Goal: Navigation & Orientation: Find specific page/section

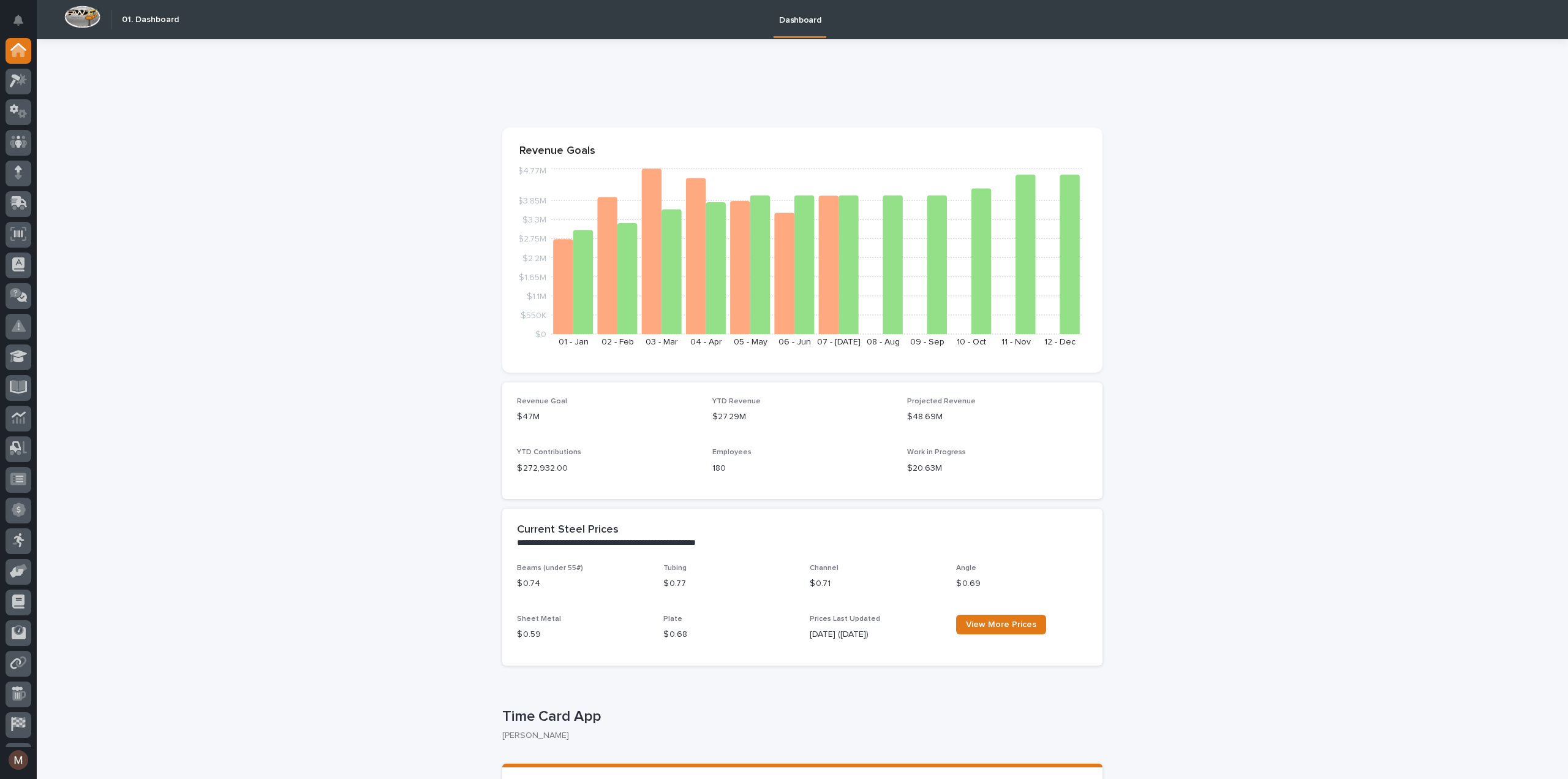
scroll to position [57, 0]
click at [21, 663] on icon at bounding box center [18, 667] width 14 height 14
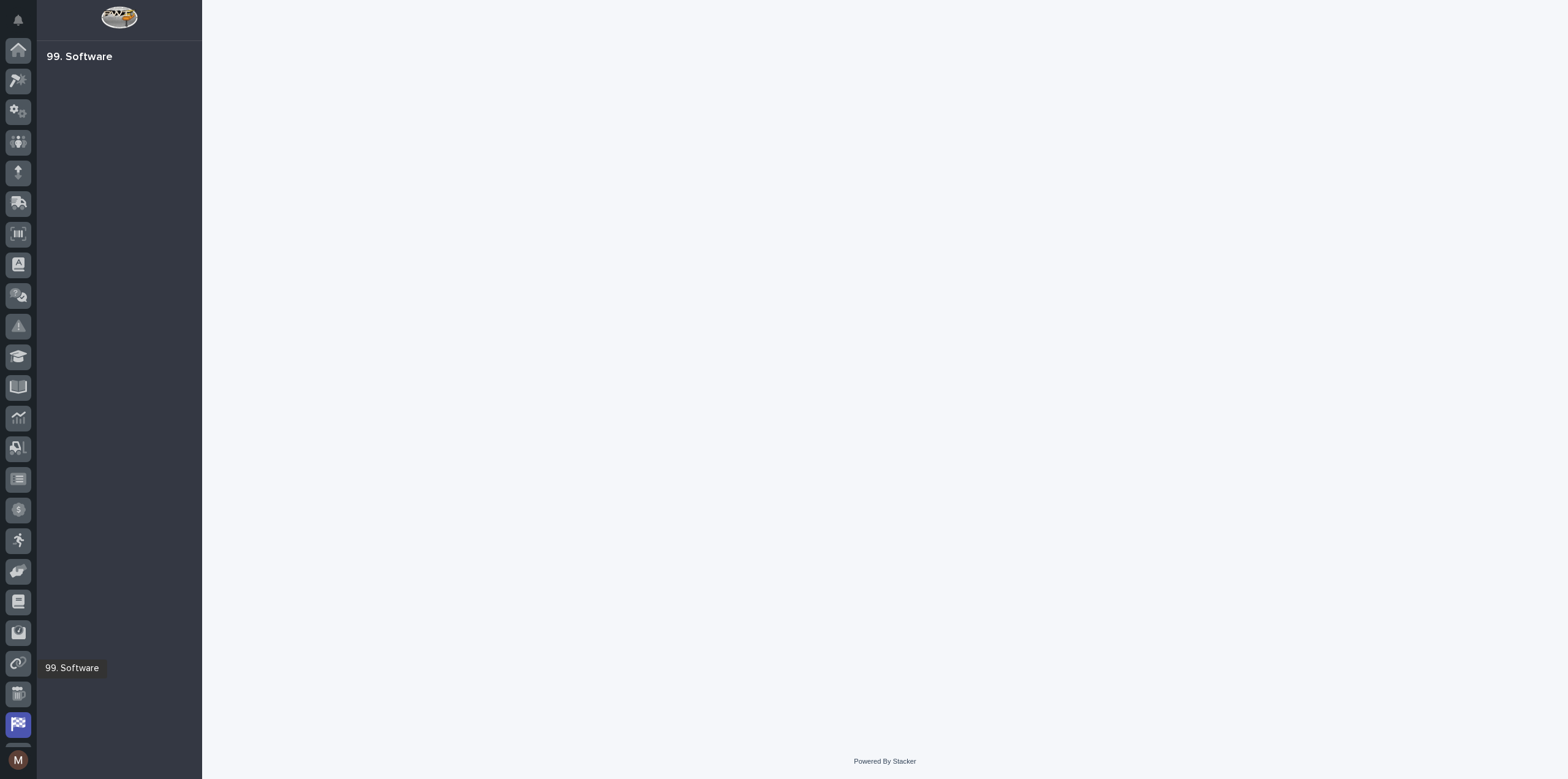
scroll to position [57, 0]
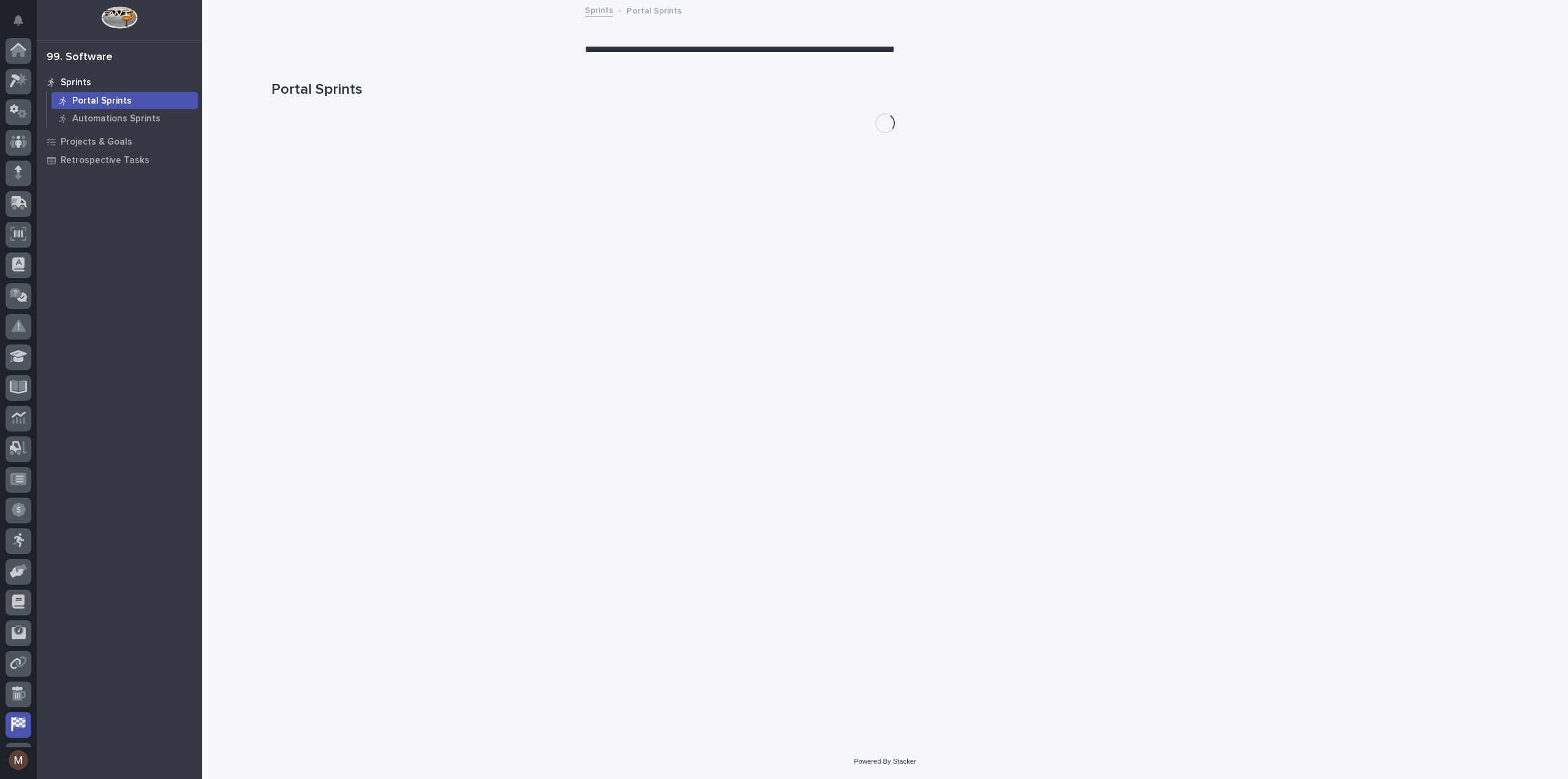
scroll to position [57, 0]
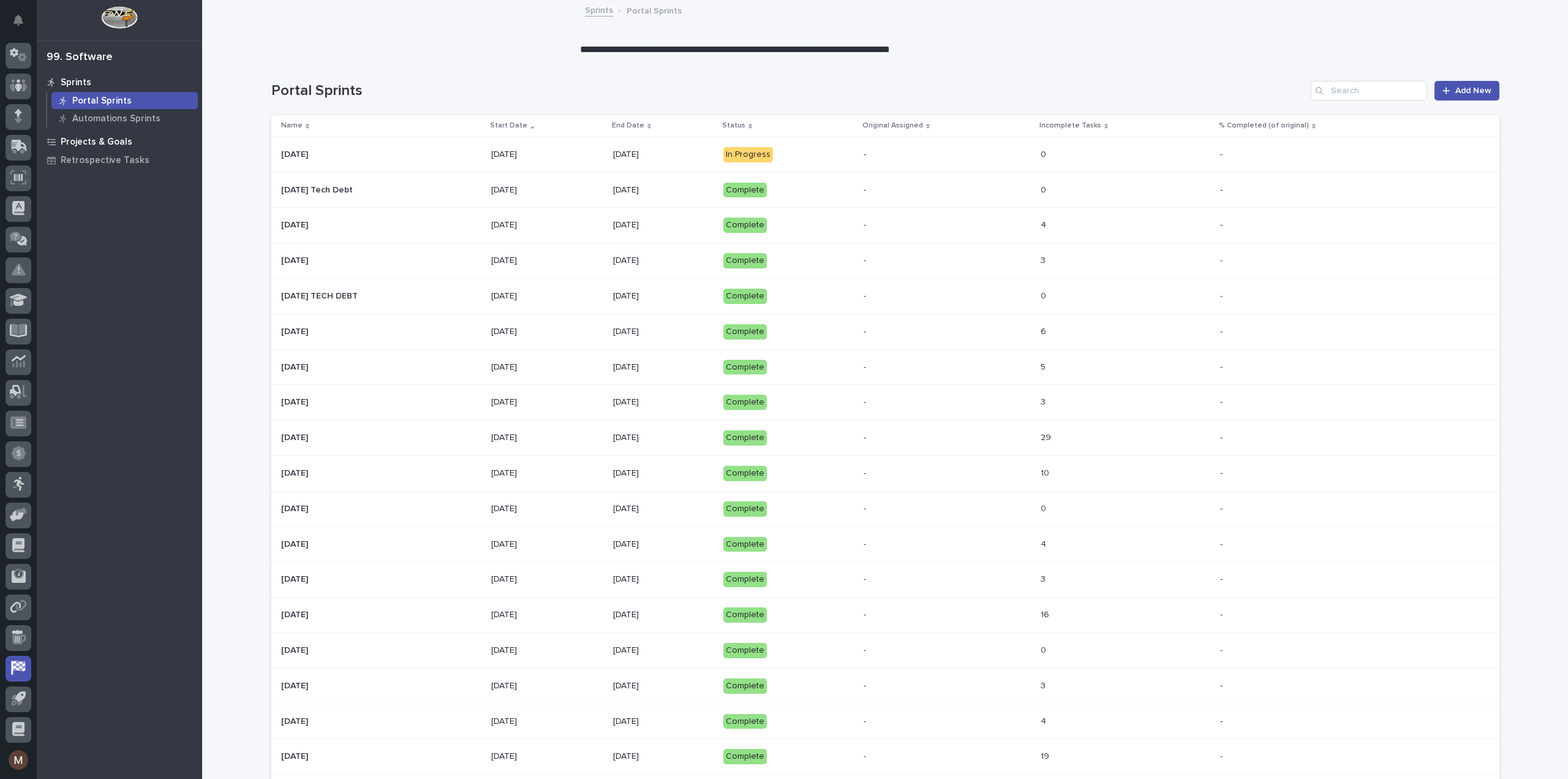
click at [104, 144] on p "Projects & Goals" at bounding box center [96, 142] width 72 height 11
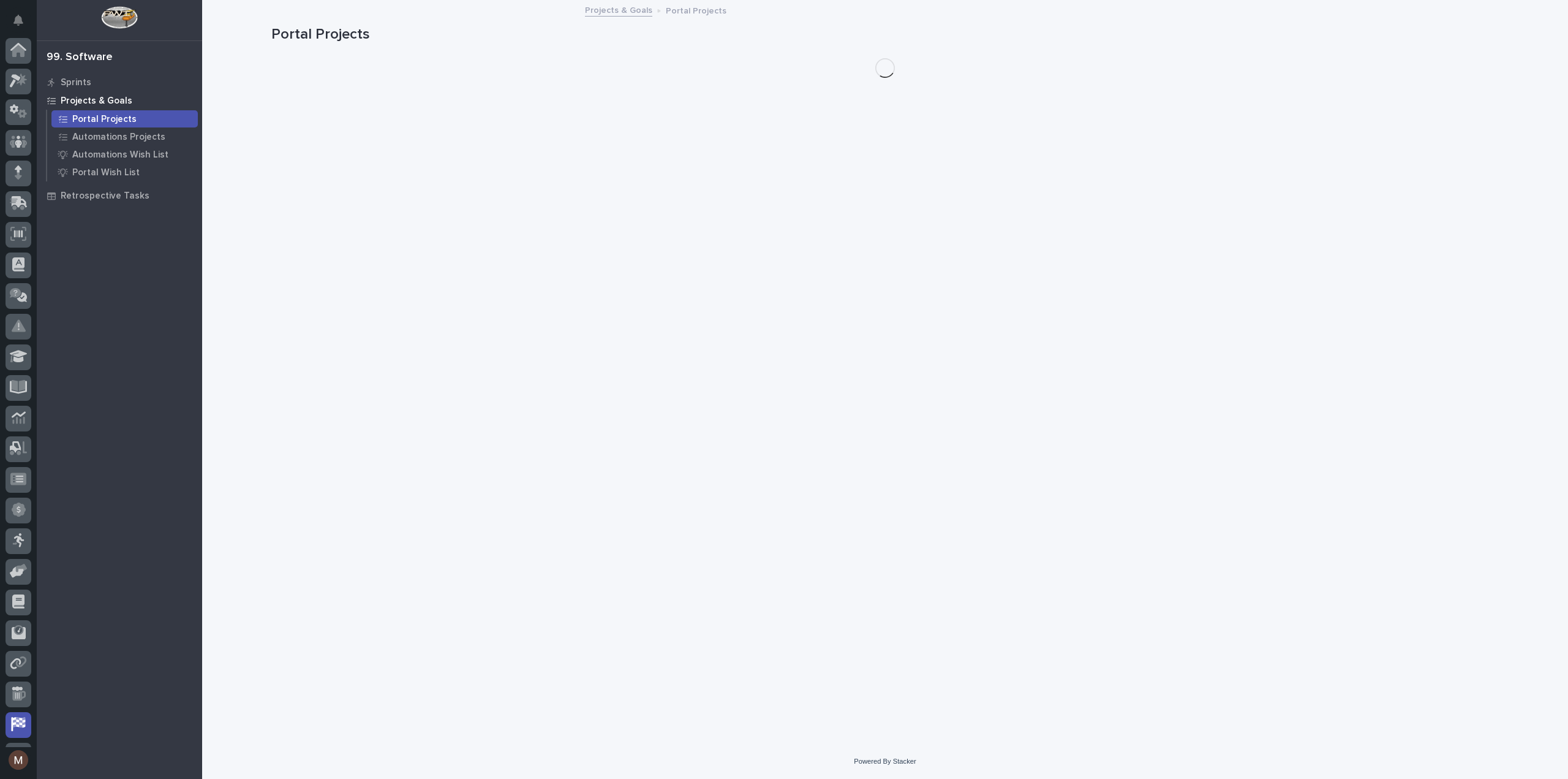
scroll to position [57, 0]
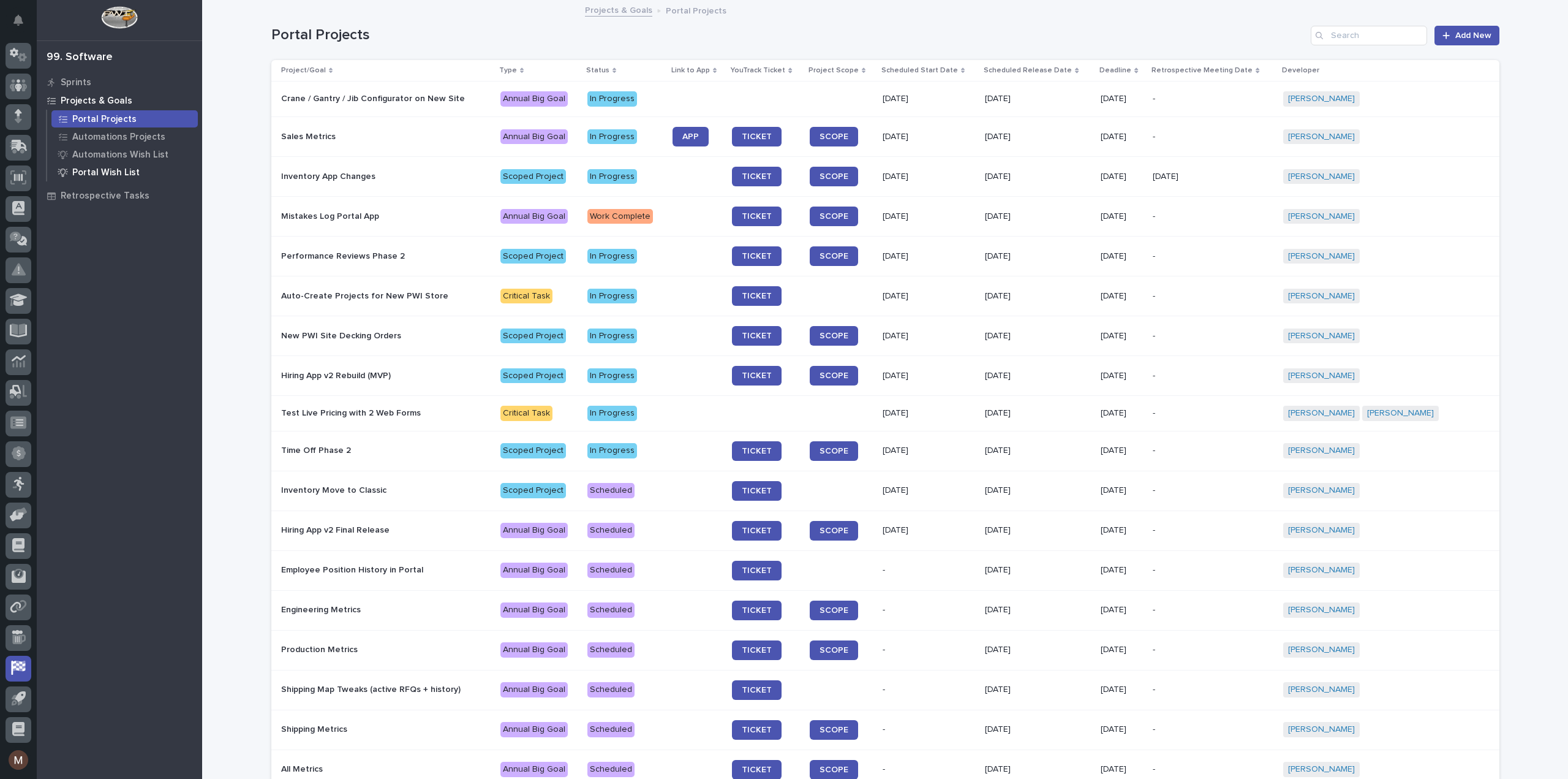
click at [114, 165] on div "Portal Wish List" at bounding box center [125, 172] width 147 height 18
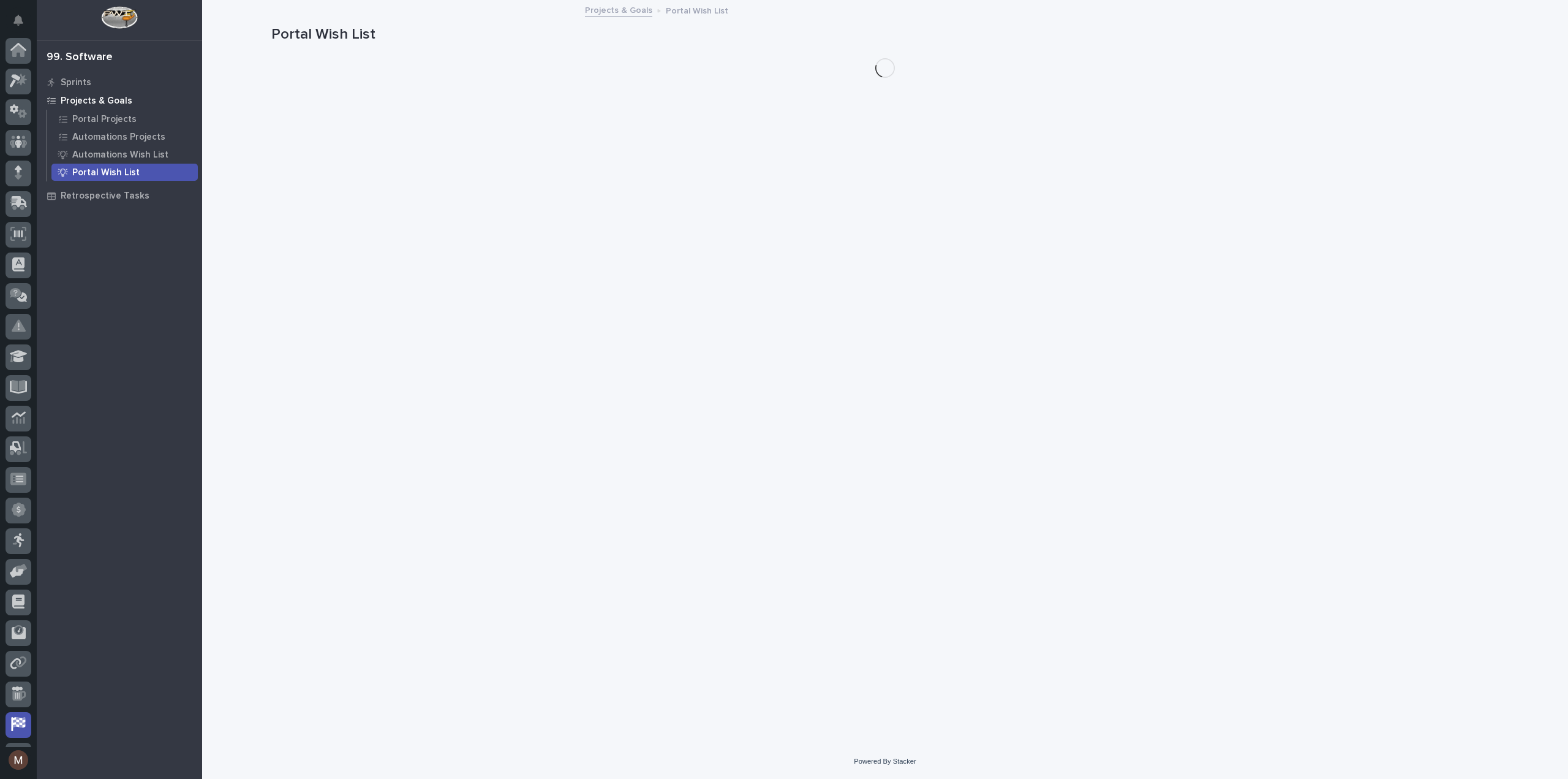
scroll to position [57, 0]
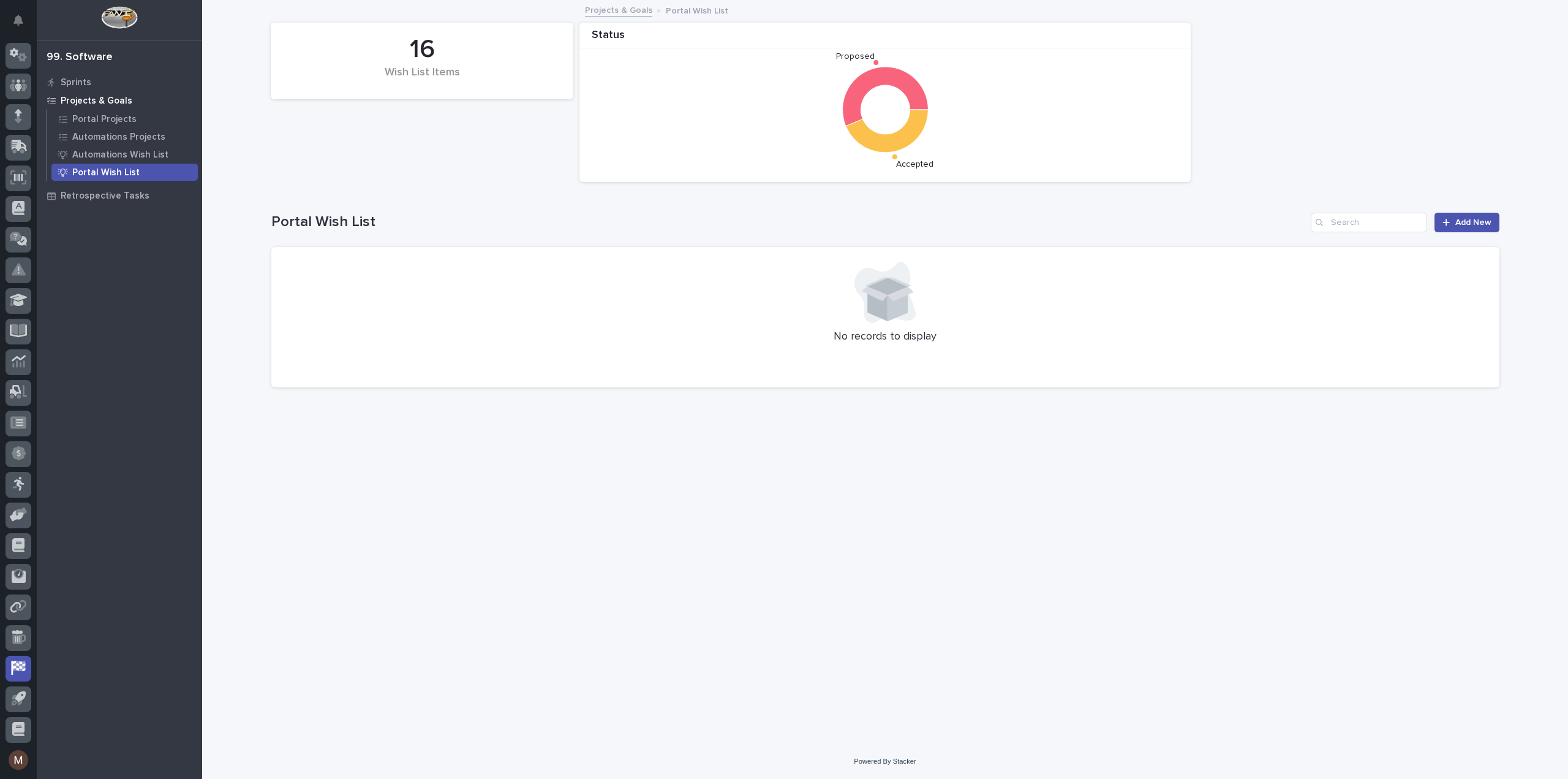
click at [782, 129] on icon "Proposed Accepted" at bounding box center [886, 110] width 599 height 123
click at [385, 37] on div "16" at bounding box center [422, 49] width 261 height 30
click at [102, 154] on p "Automations Wish List" at bounding box center [120, 155] width 96 height 11
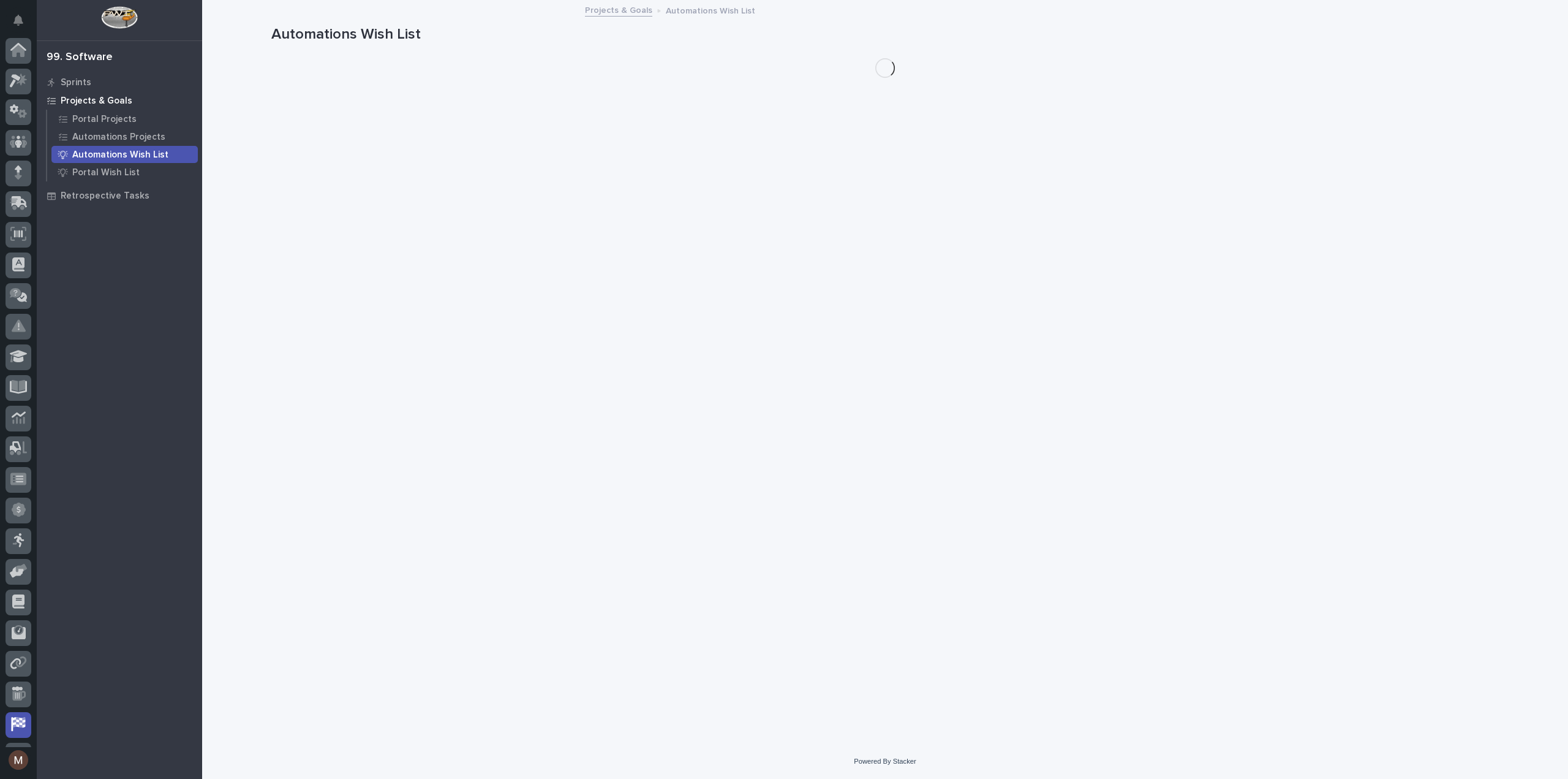
scroll to position [57, 0]
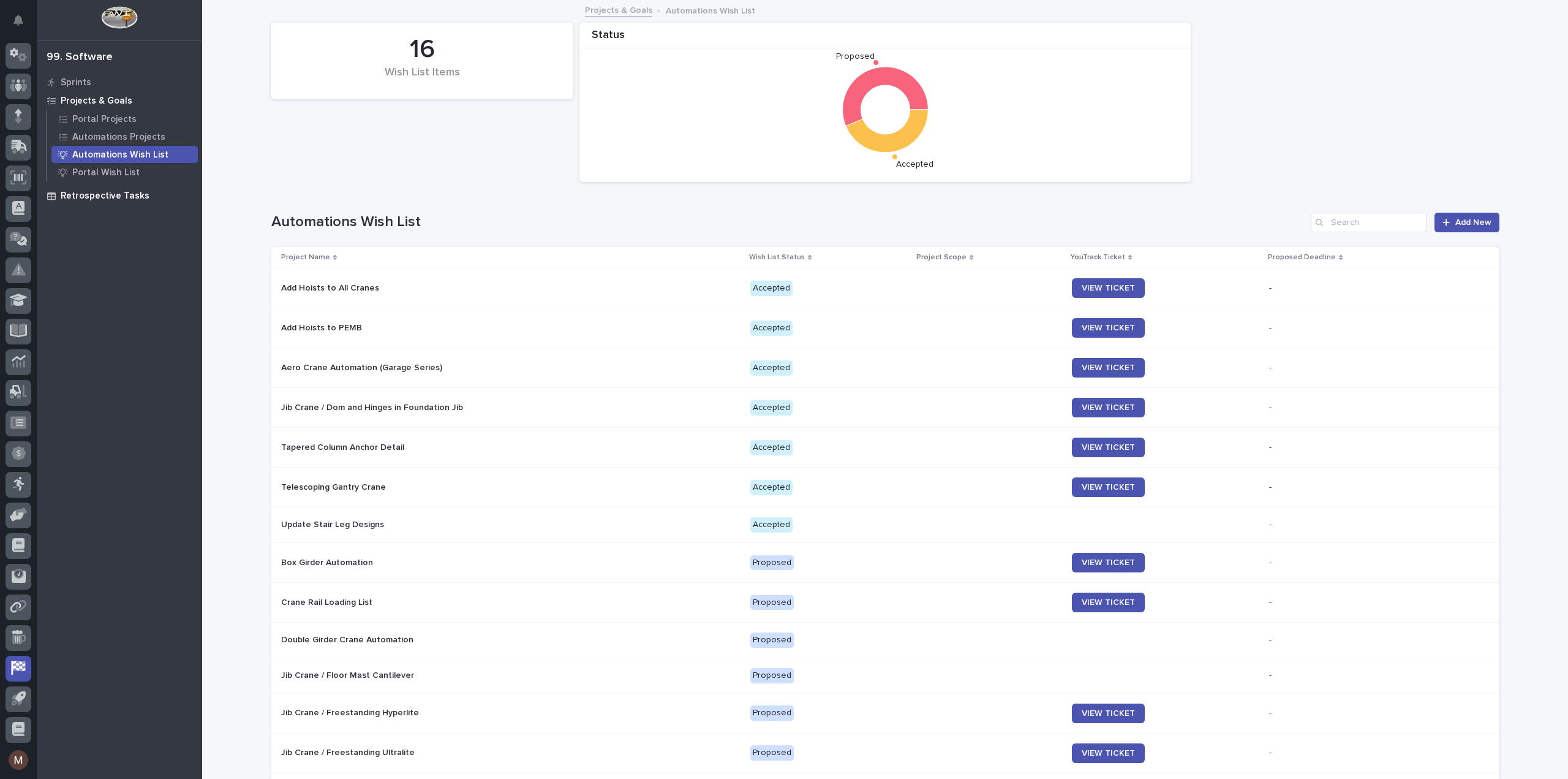
click at [106, 195] on p "Retrospective Tasks" at bounding box center [104, 196] width 88 height 11
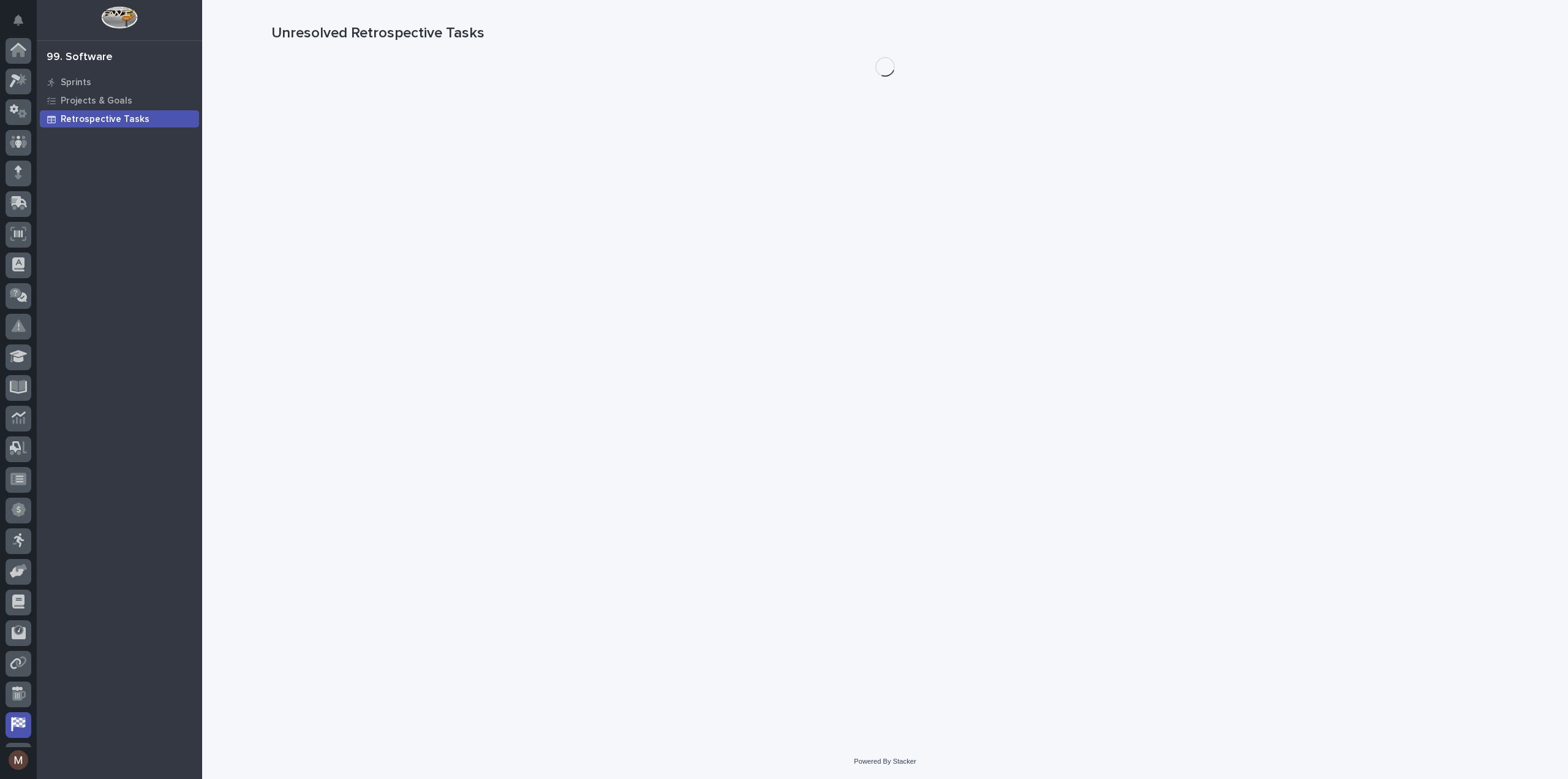
scroll to position [57, 0]
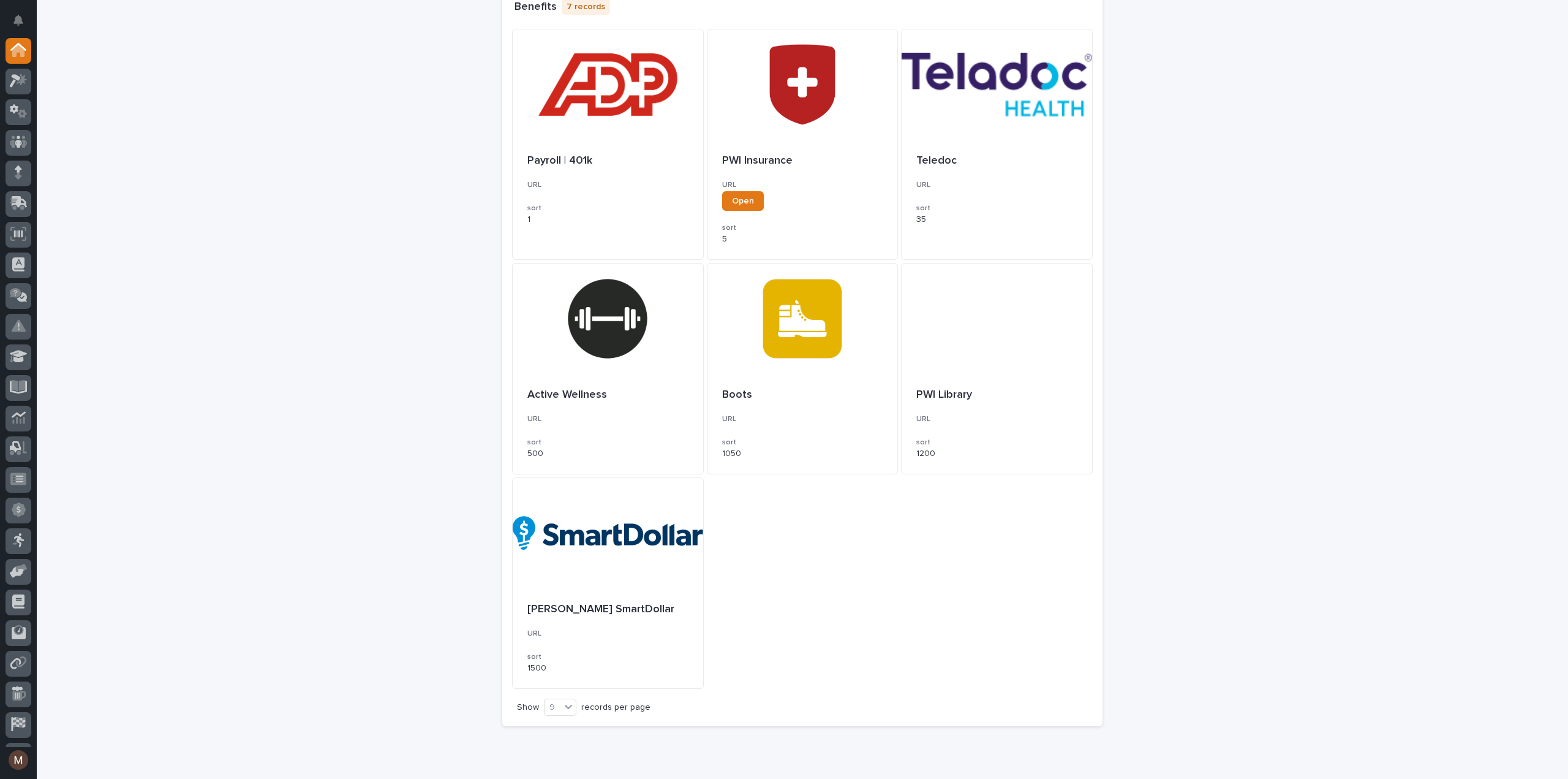
scroll to position [464, 0]
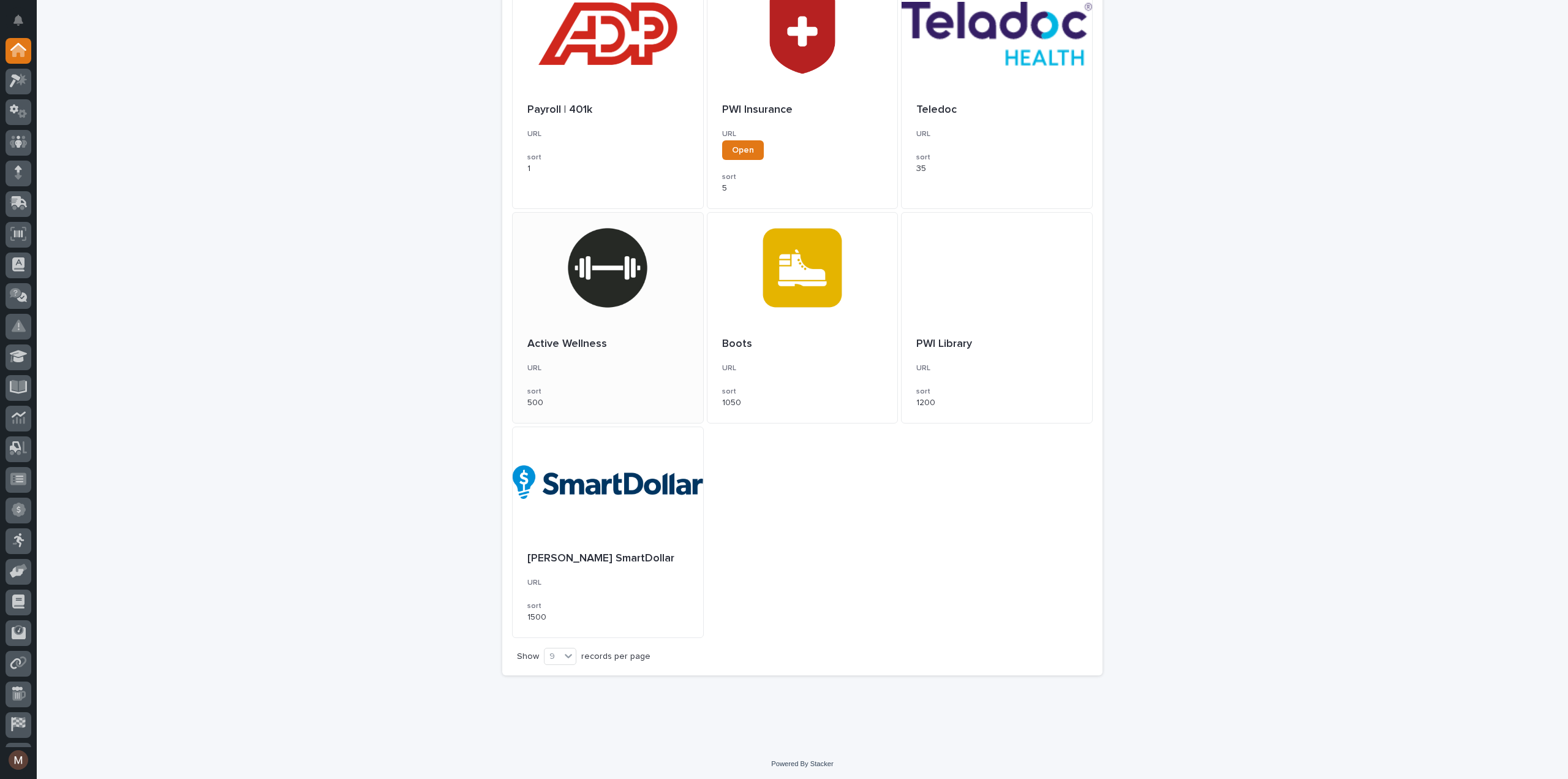
click at [584, 337] on p "Active Wellness" at bounding box center [608, 344] width 161 height 14
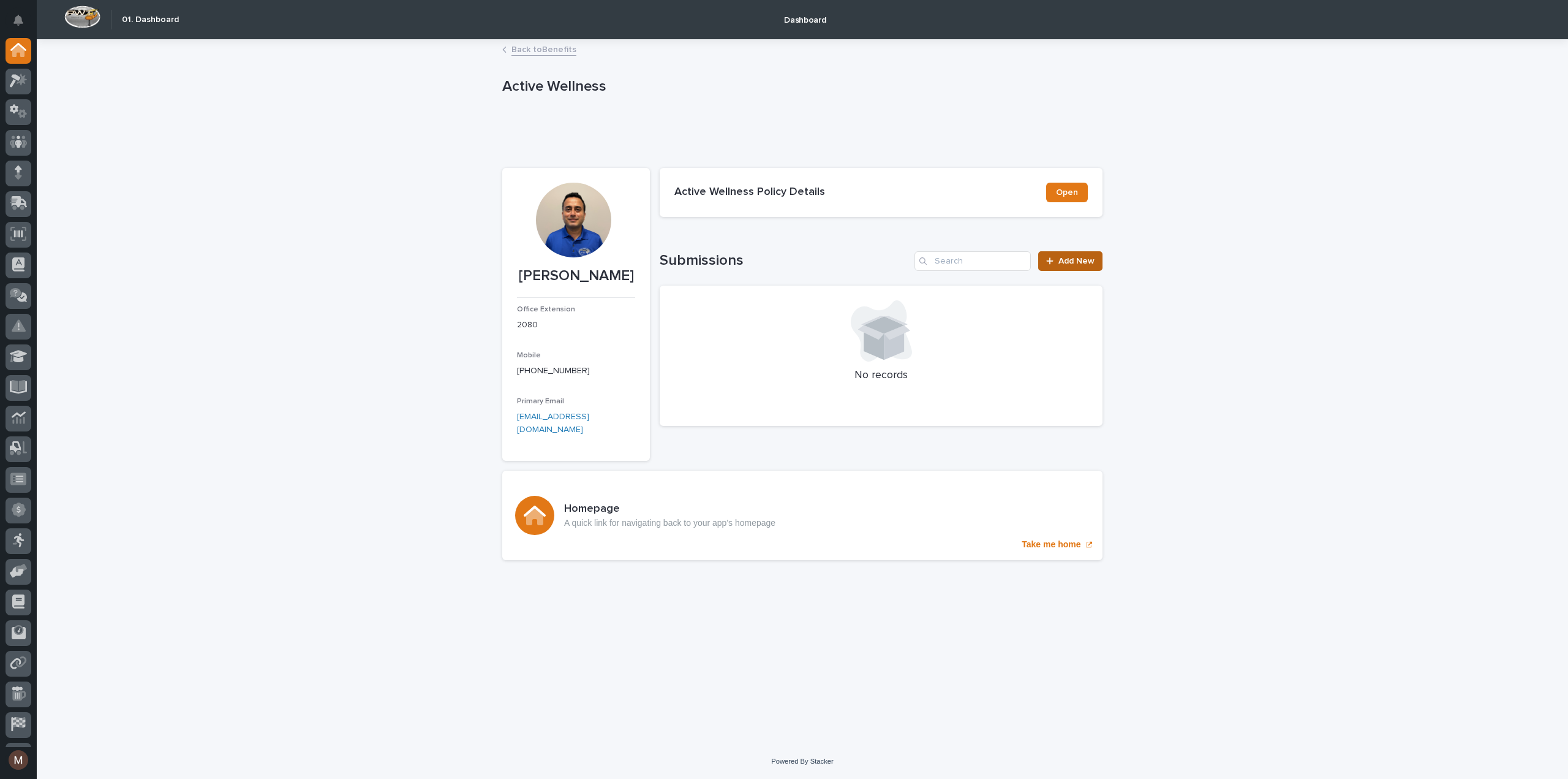
click at [1053, 261] on icon at bounding box center [1049, 261] width 6 height 6
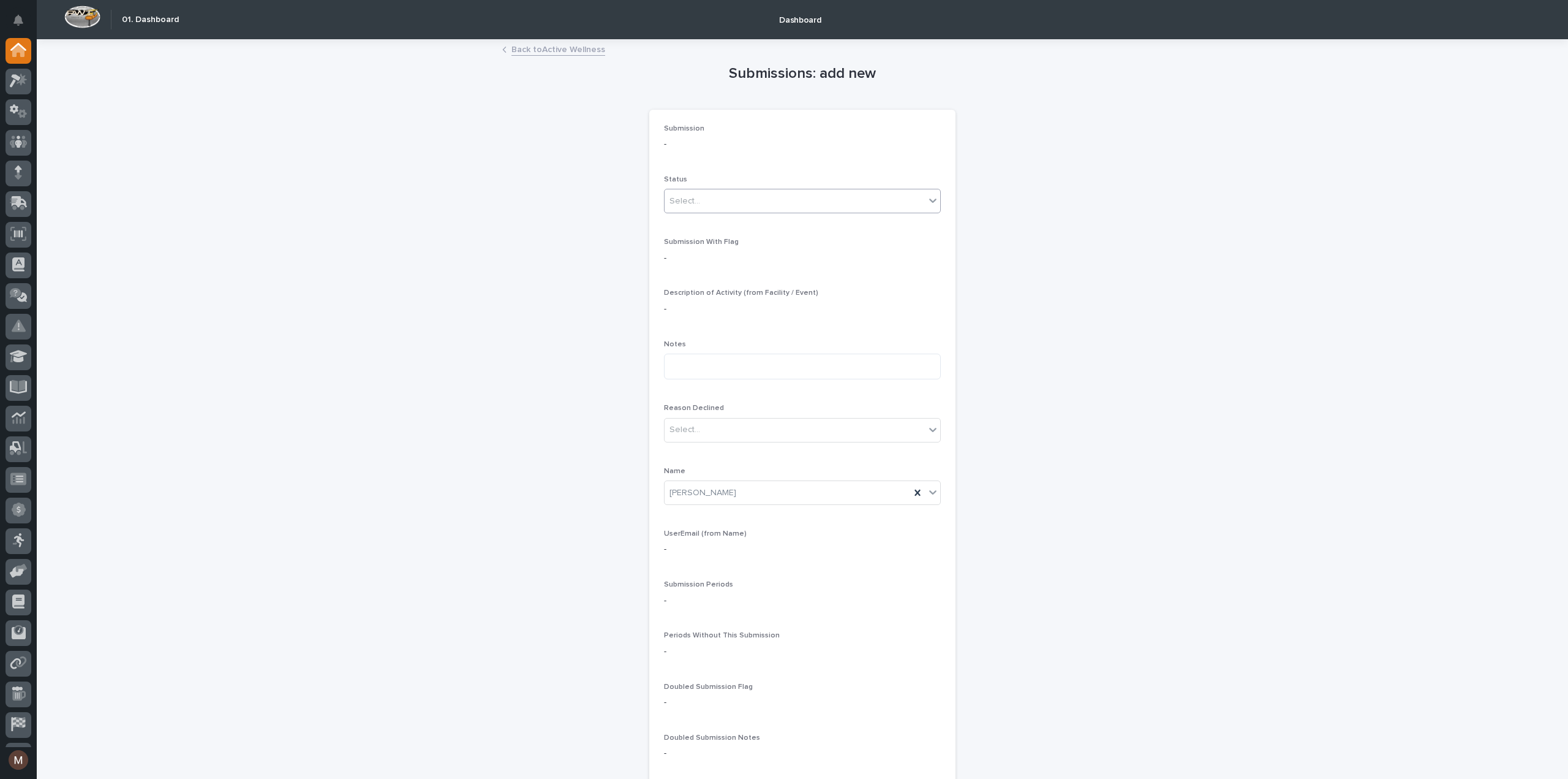
click at [859, 198] on div "Select..." at bounding box center [802, 201] width 277 height 25
click at [1052, 205] on div "Submissions: add new Loading... Saving… Loading... Saving… Loading... Saving… S…" at bounding box center [802, 673] width 600 height 1265
click at [867, 203] on div "Select..." at bounding box center [802, 201] width 277 height 25
click at [1070, 248] on div "Submissions: add new Loading... Saving… Loading... Saving… Loading... Saving… S…" at bounding box center [802, 673] width 600 height 1265
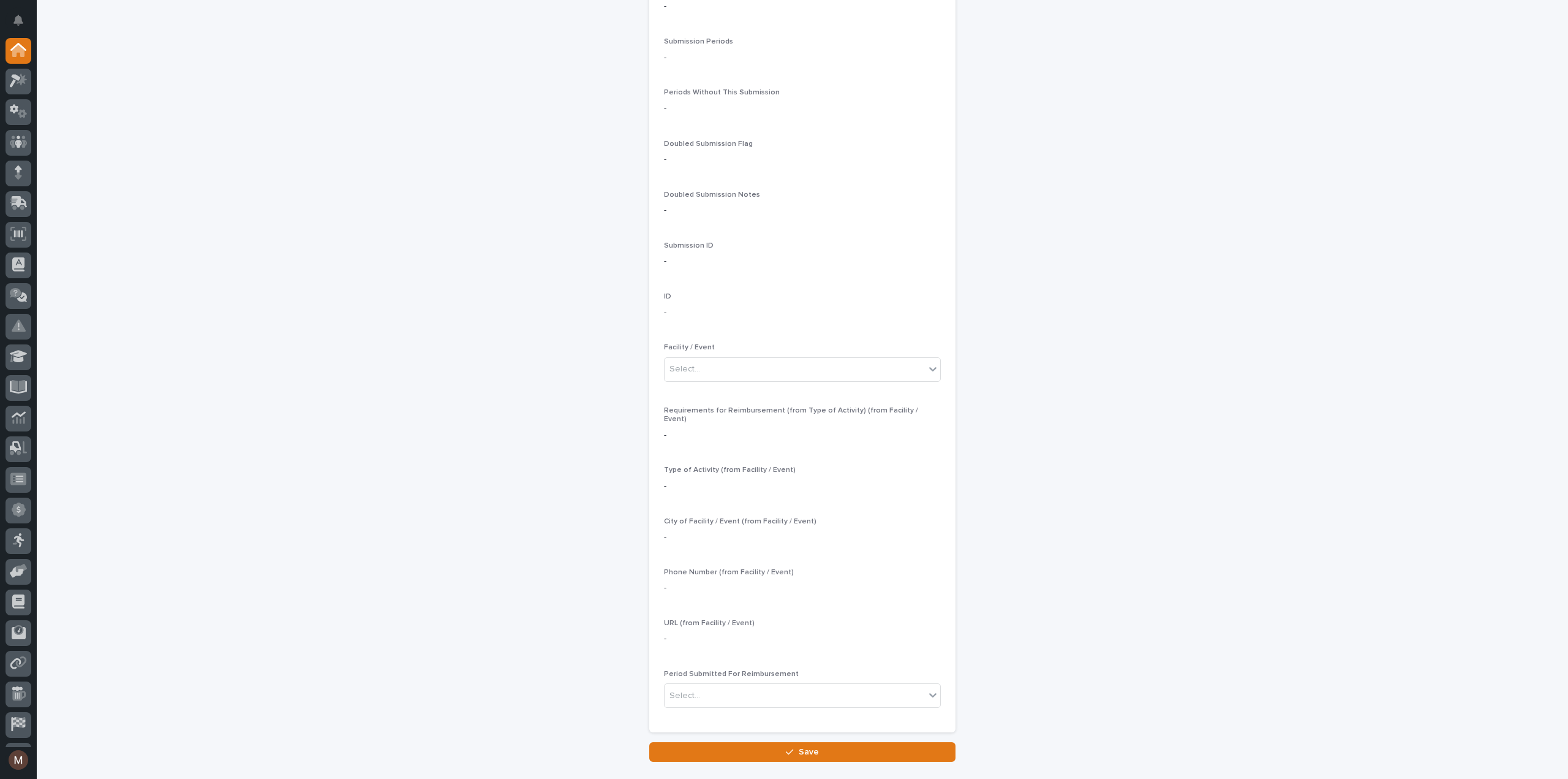
scroll to position [552, 0]
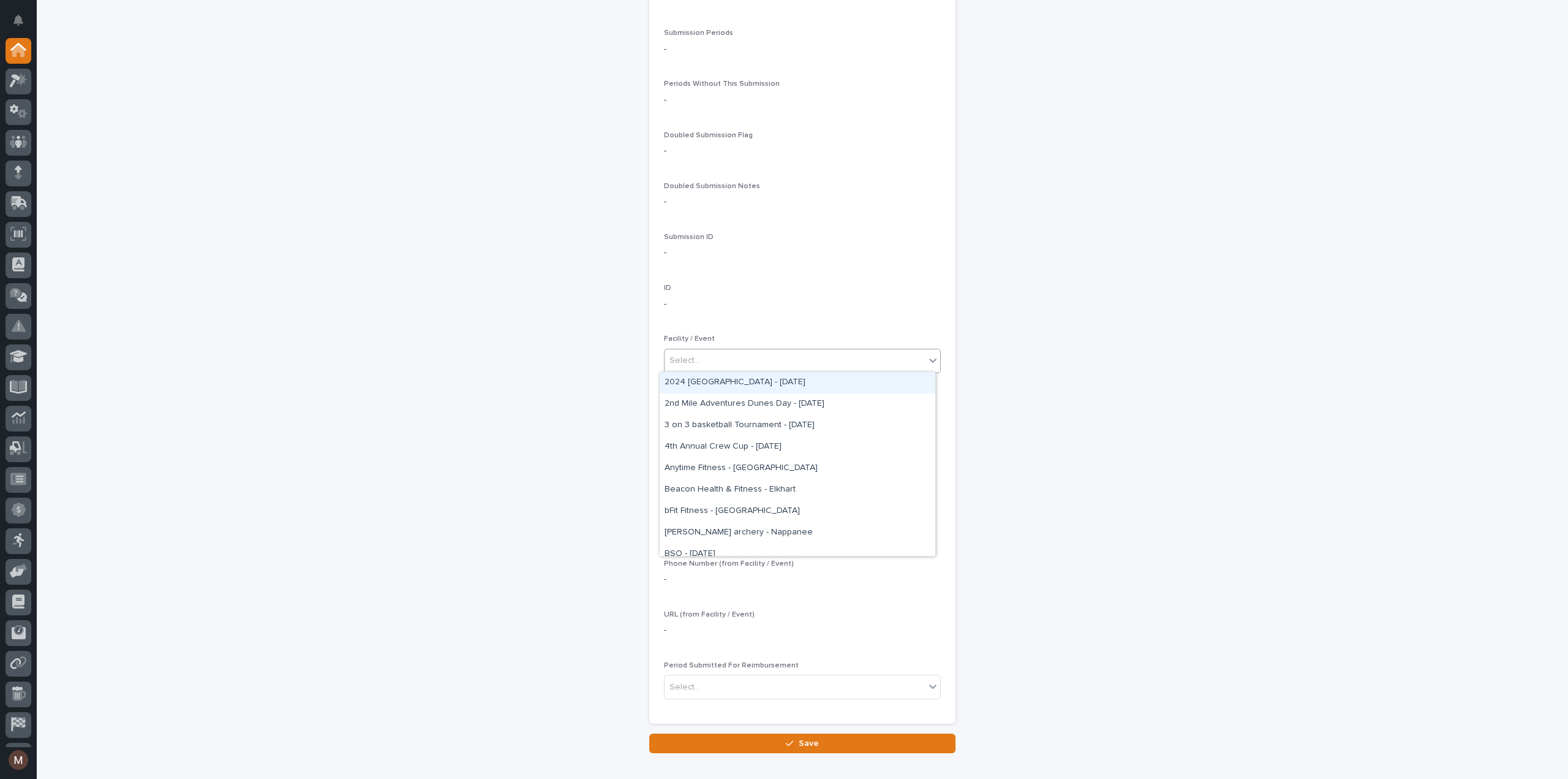
click at [744, 366] on div "Select..." at bounding box center [802, 360] width 277 height 25
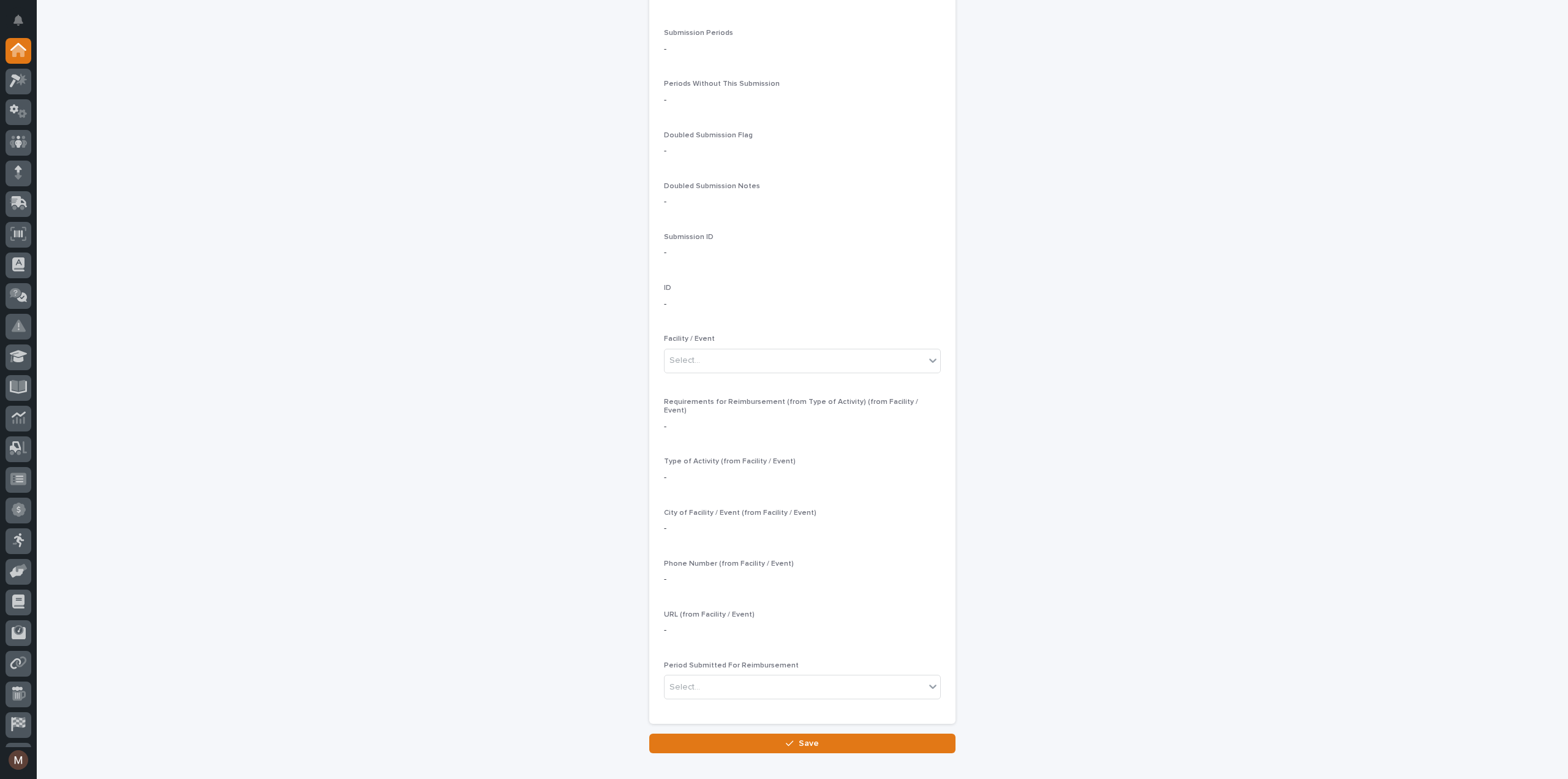
drag, startPoint x: 354, startPoint y: 394, endPoint x: 352, endPoint y: 385, distance: 9.2
click at [352, 395] on div "Loading... Saving… Loading... Saving… Submissions: add new Loading... Saving… L…" at bounding box center [802, 151] width 1531 height 1326
